Goal: Unclear: Browse casually

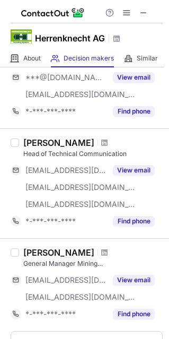
scroll to position [748, 0]
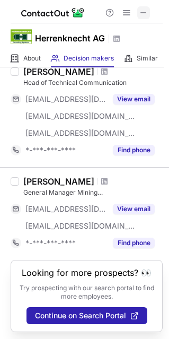
click at [149, 14] on button at bounding box center [143, 12] width 13 height 13
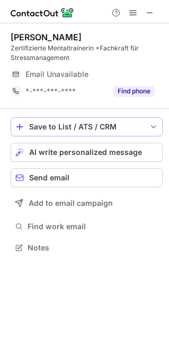
scroll to position [240, 169]
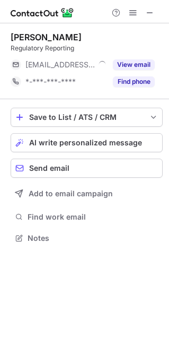
scroll to position [230, 169]
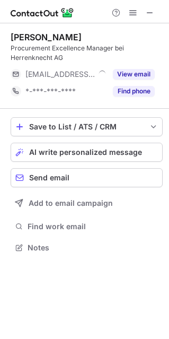
scroll to position [240, 169]
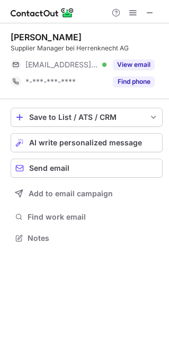
scroll to position [230, 169]
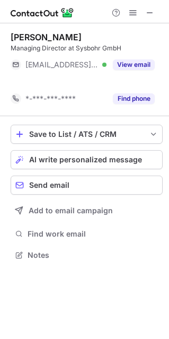
scroll to position [230, 169]
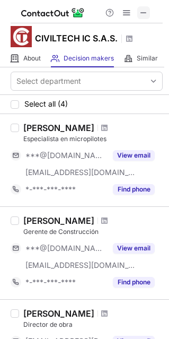
click at [144, 10] on span at bounding box center [144, 12] width 8 height 8
